Goal: Entertainment & Leisure: Consume media (video, audio)

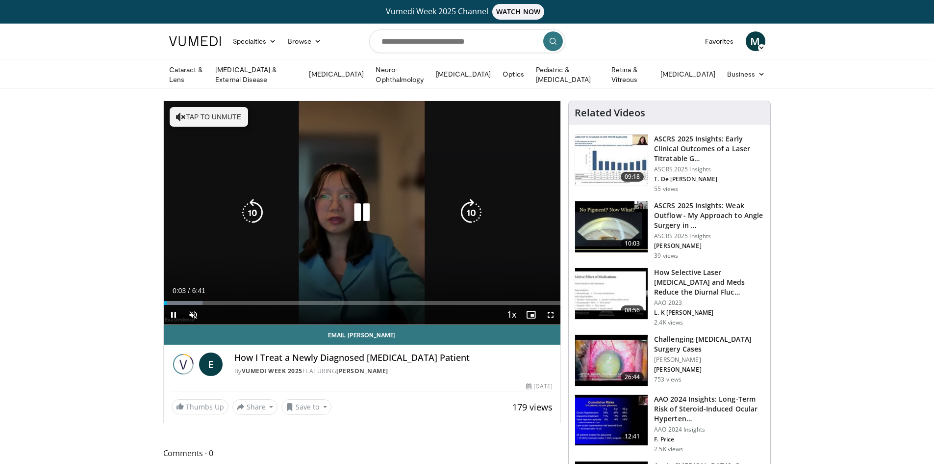
click at [364, 213] on icon "Video Player" at bounding box center [361, 212] width 27 height 27
click at [194, 116] on button "Tap to unmute" at bounding box center [209, 117] width 78 height 20
click at [361, 210] on icon "Video Player" at bounding box center [361, 212] width 27 height 27
click at [361, 216] on icon "Video Player" at bounding box center [361, 212] width 27 height 27
